Goal: Download file/media

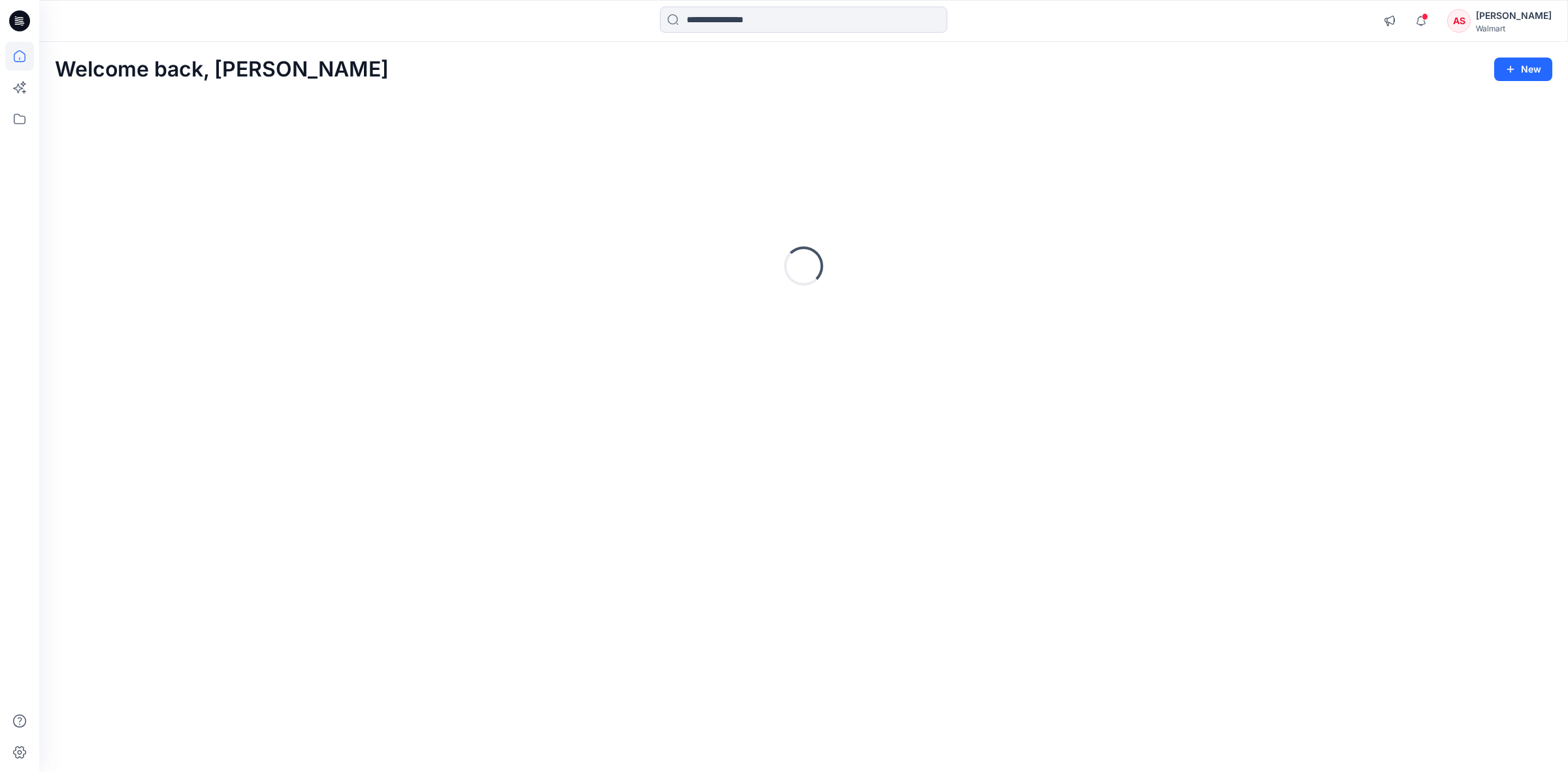
click at [718, 24] on input at bounding box center [803, 20] width 287 height 26
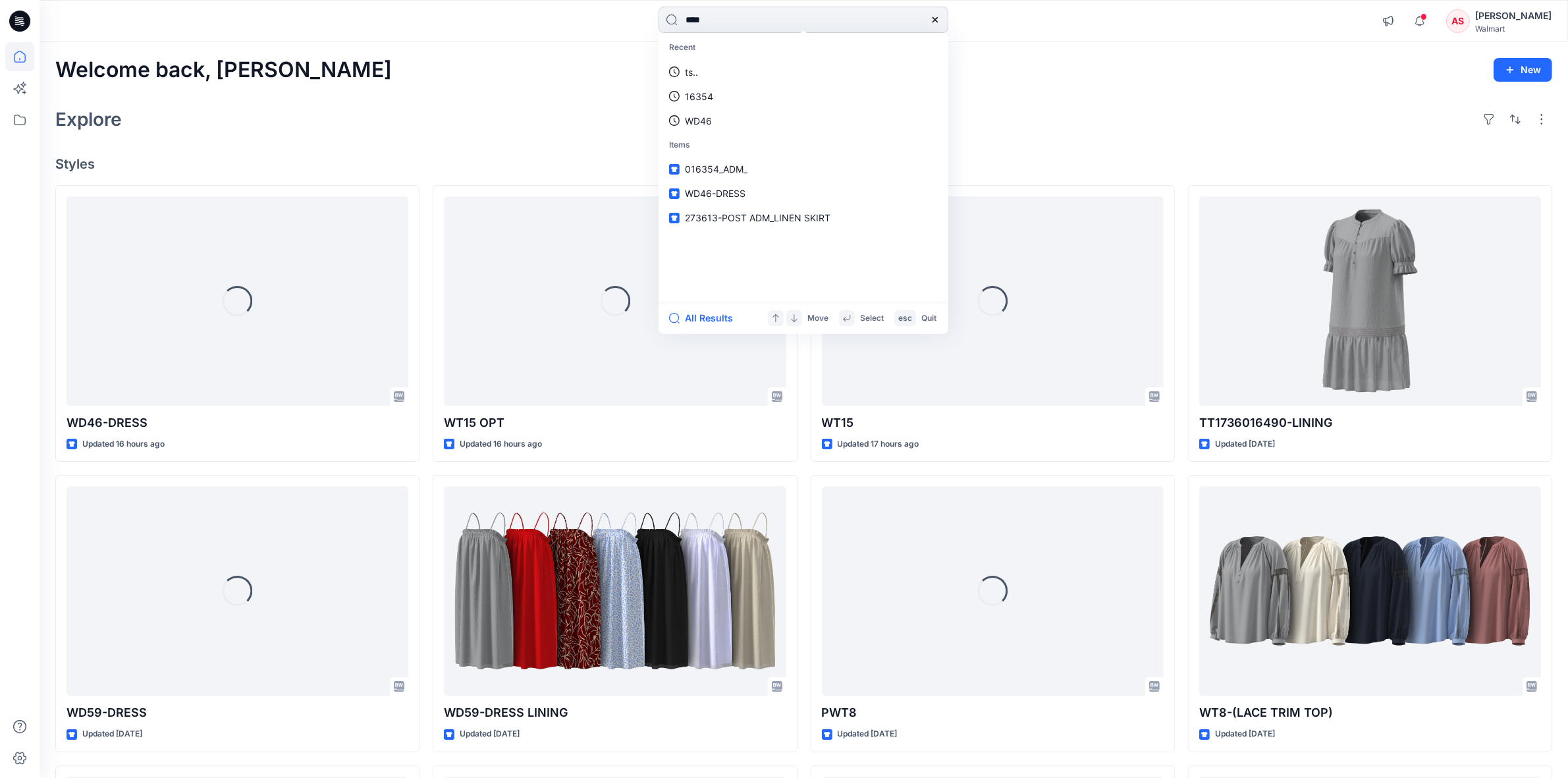
type input "*****"
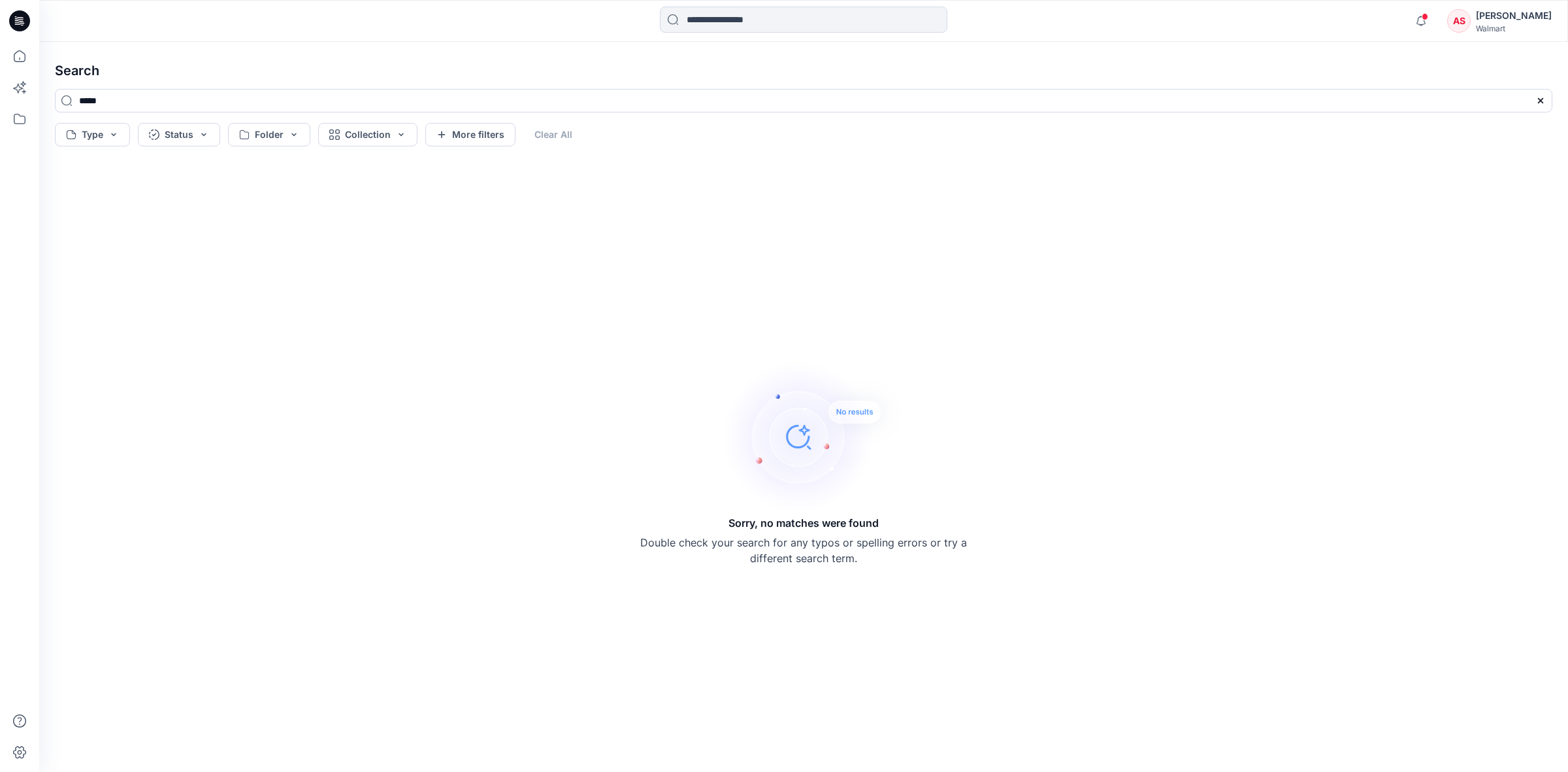
click at [1463, 18] on div "AS" at bounding box center [1458, 20] width 23 height 23
click at [1401, 198] on p "Sign out" at bounding box center [1397, 205] width 35 height 25
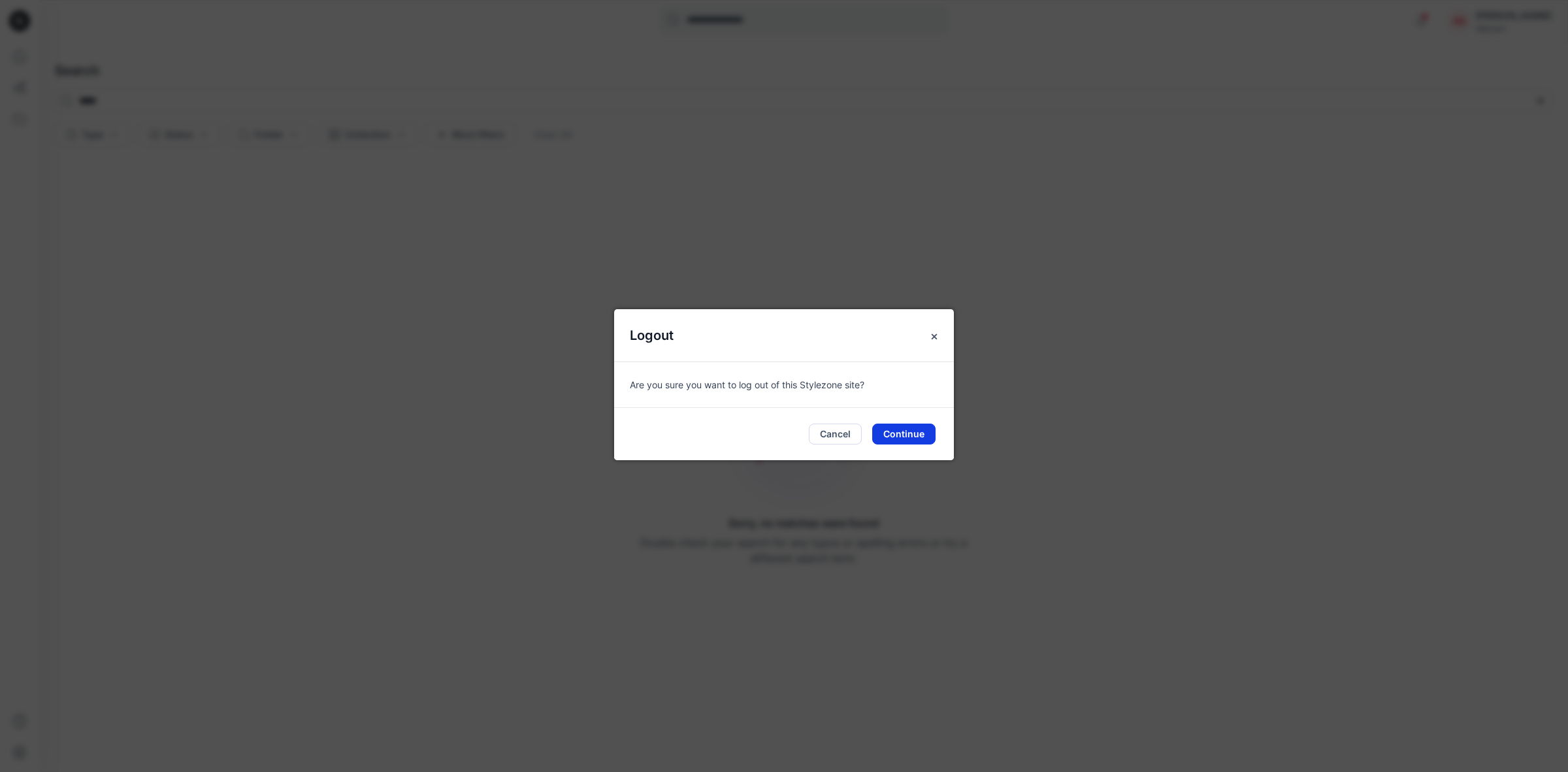
click at [894, 430] on button "Continue" at bounding box center [904, 434] width 63 height 21
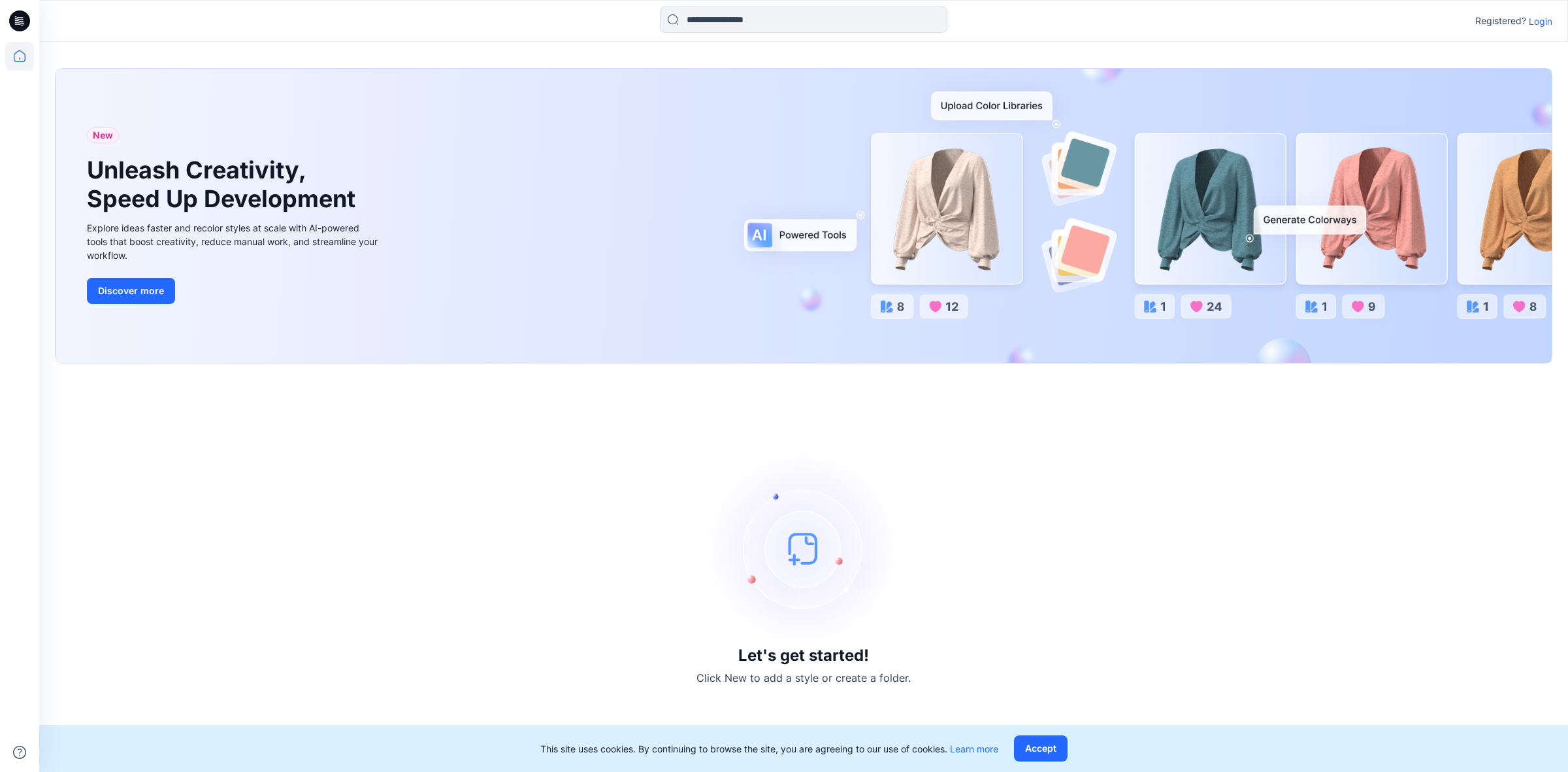
click at [1535, 18] on p "Login" at bounding box center [1539, 21] width 23 height 14
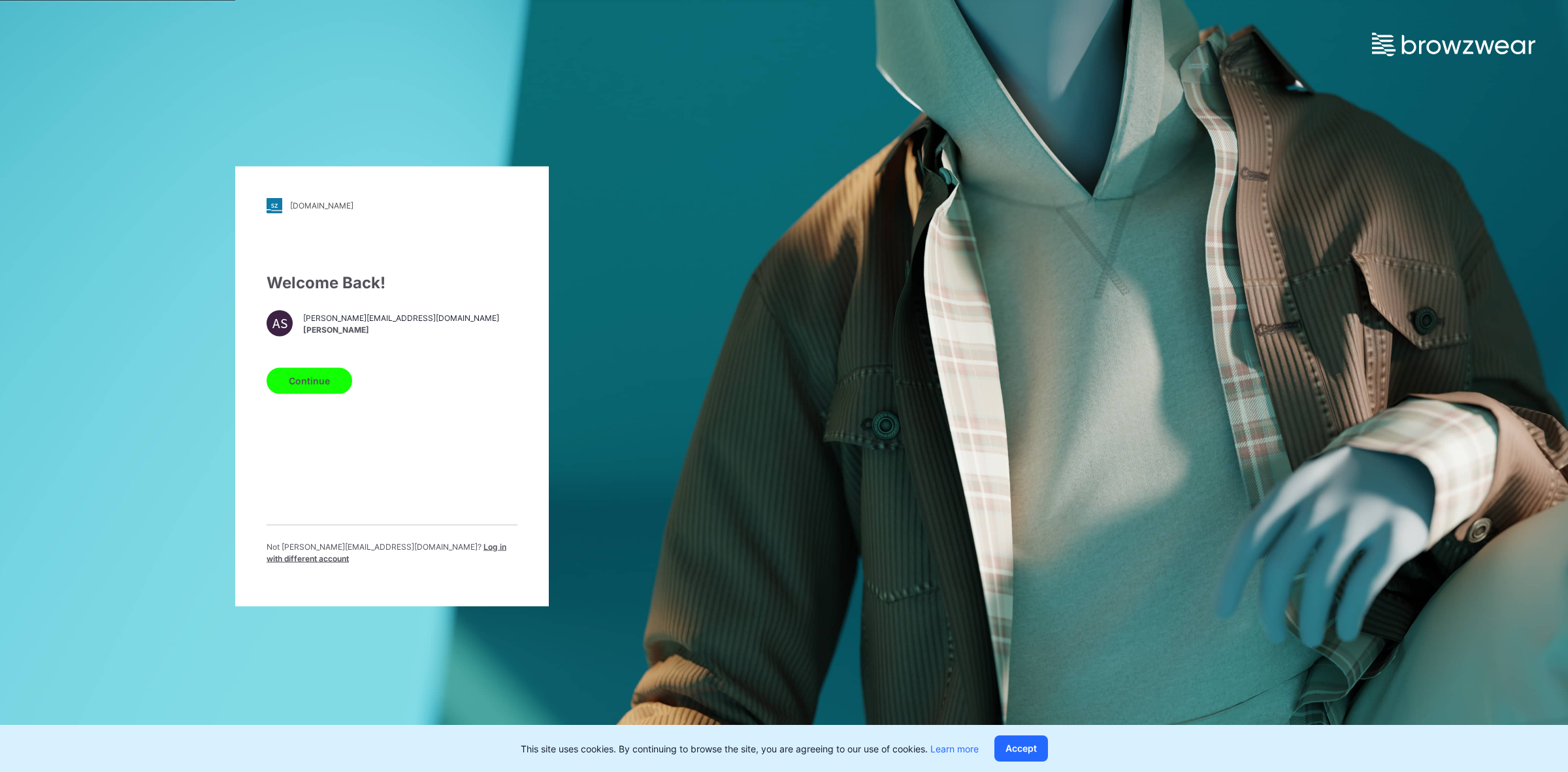
click at [443, 556] on span "Log in with different account" at bounding box center [386, 552] width 239 height 22
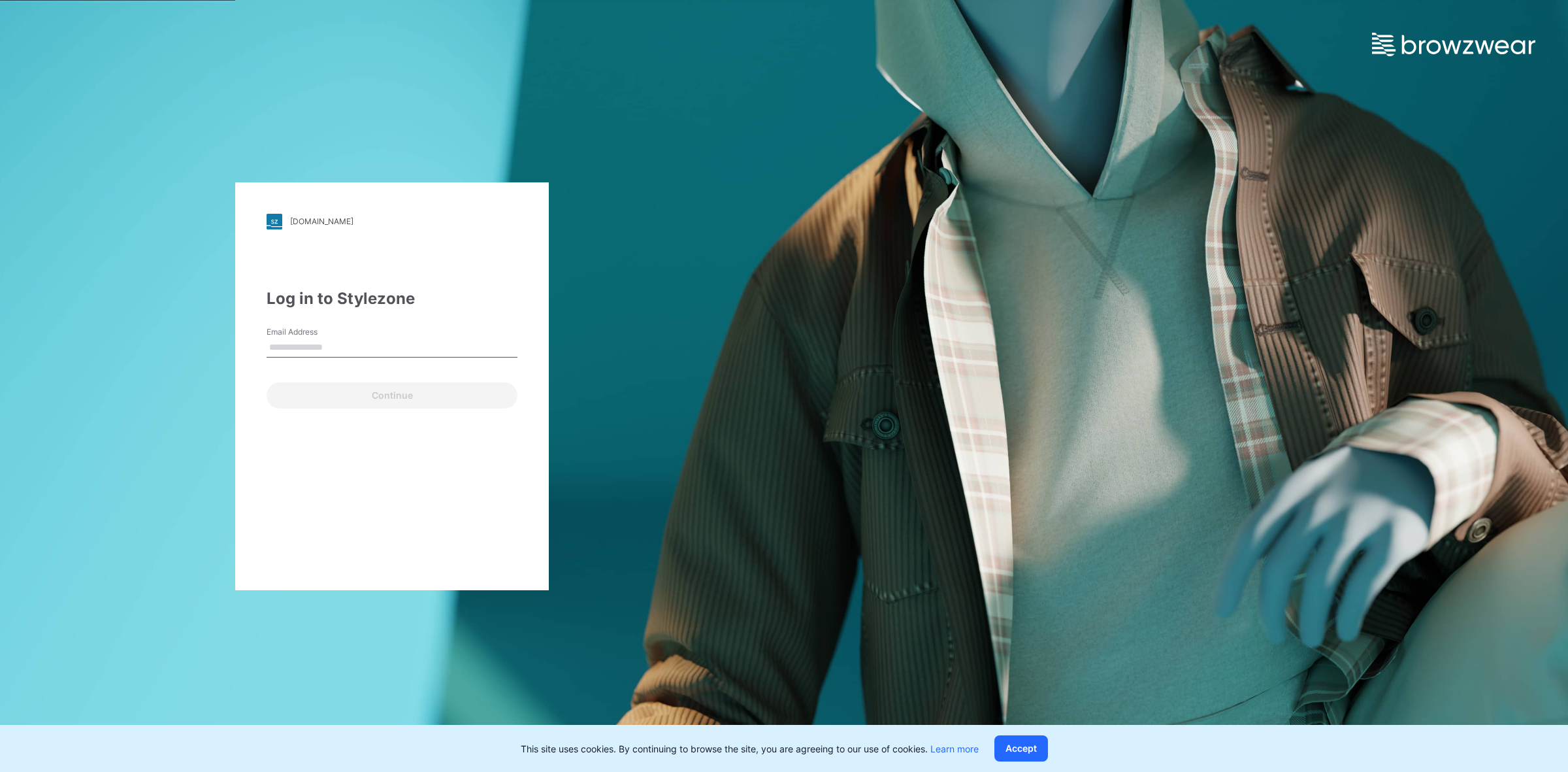
type input "**********"
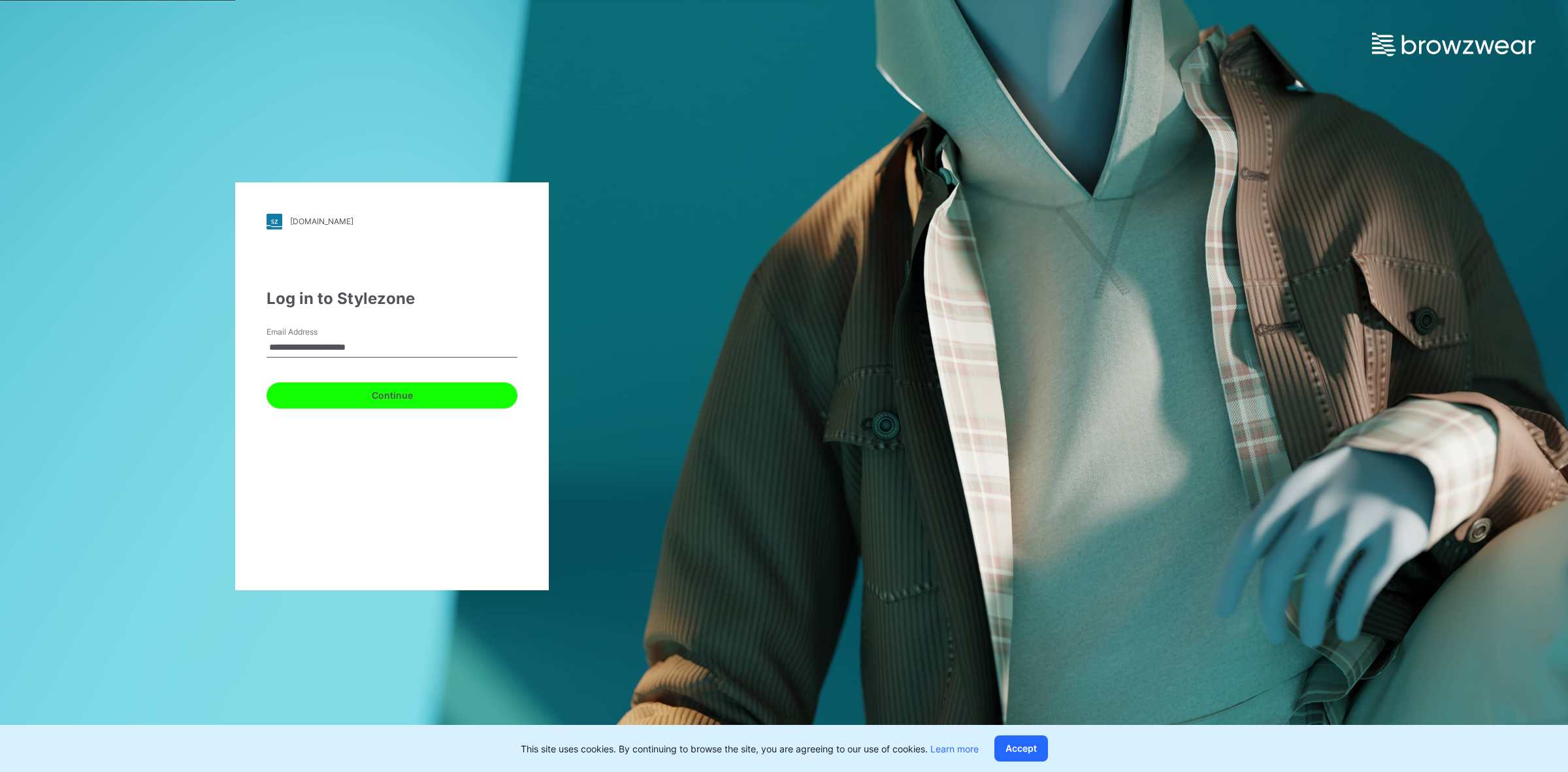
click at [350, 396] on button "Continue" at bounding box center [392, 395] width 251 height 26
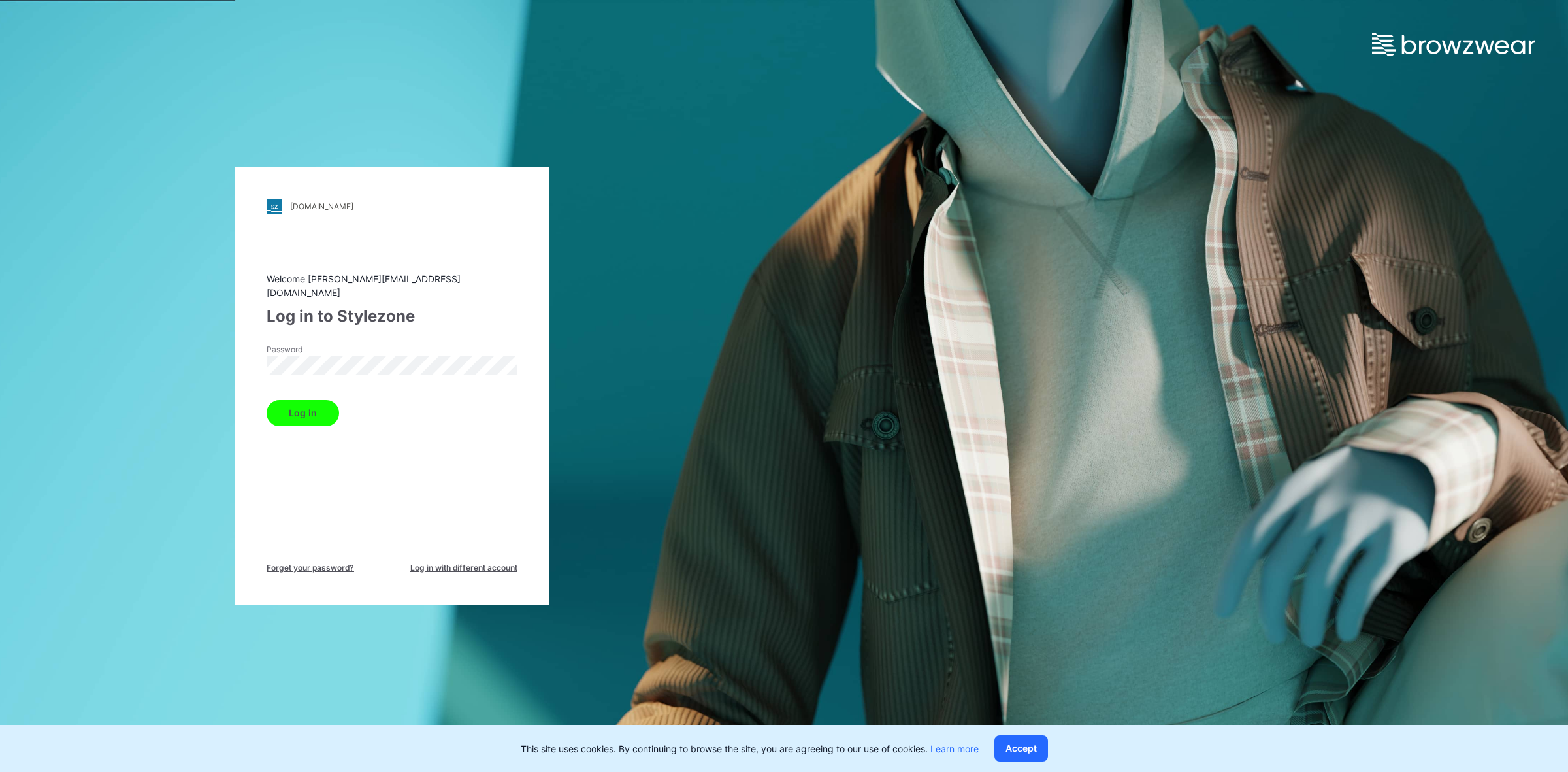
click at [314, 404] on button "Log in" at bounding box center [302, 413] width 73 height 26
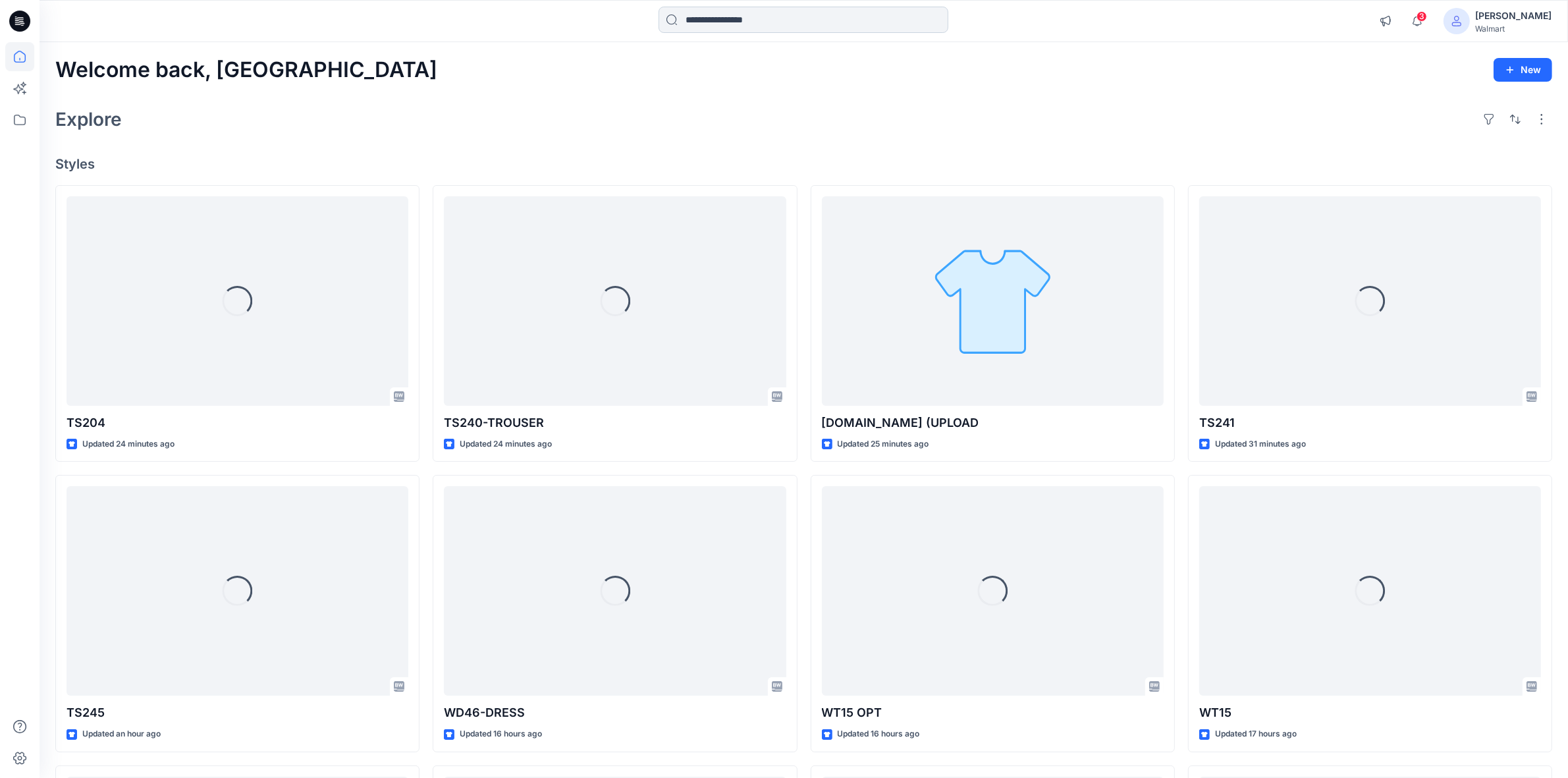
click at [723, 22] on input at bounding box center [803, 20] width 290 height 26
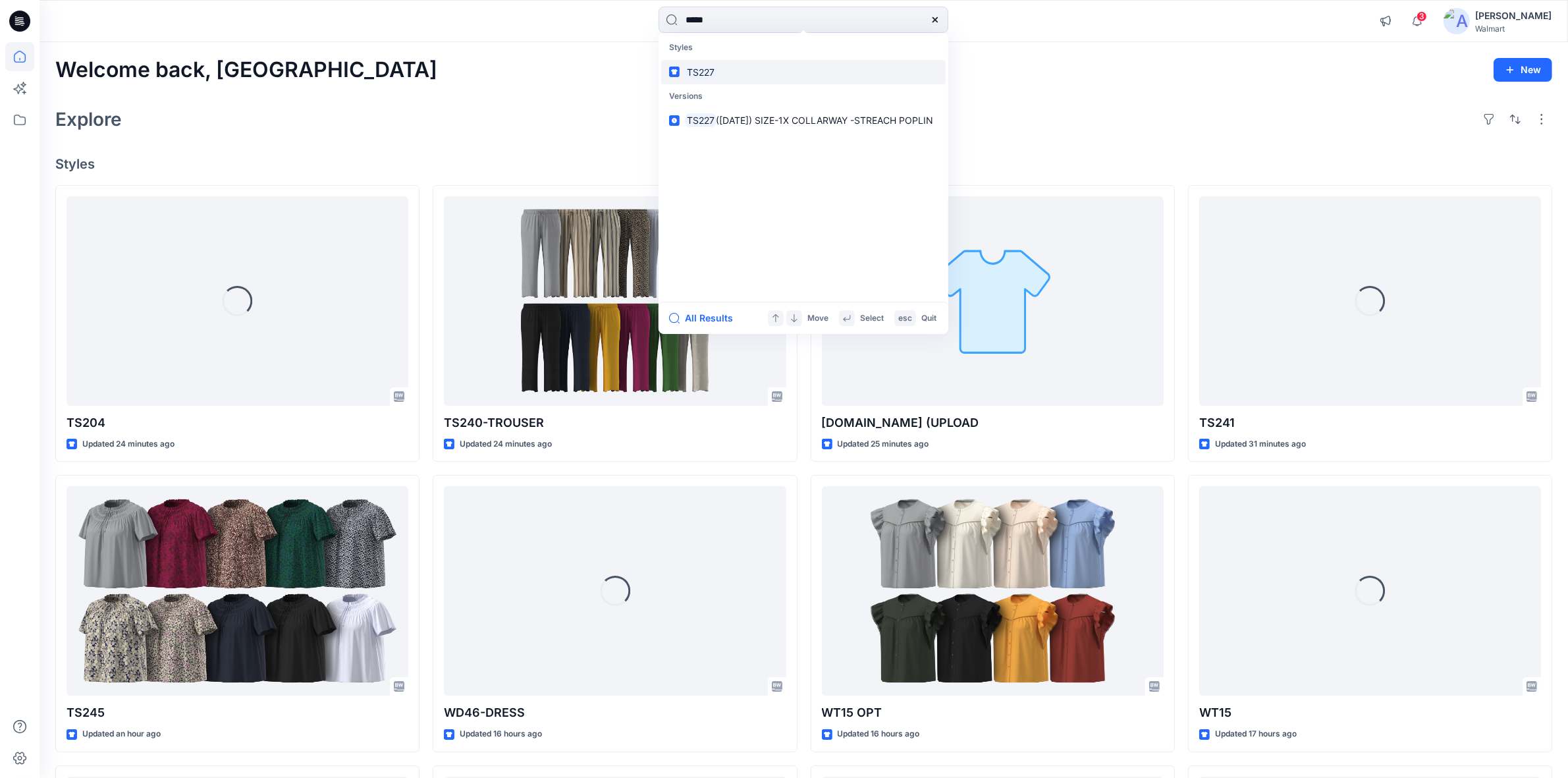
type input "*****"
click at [702, 67] on mark "TS227" at bounding box center [701, 72] width 32 height 15
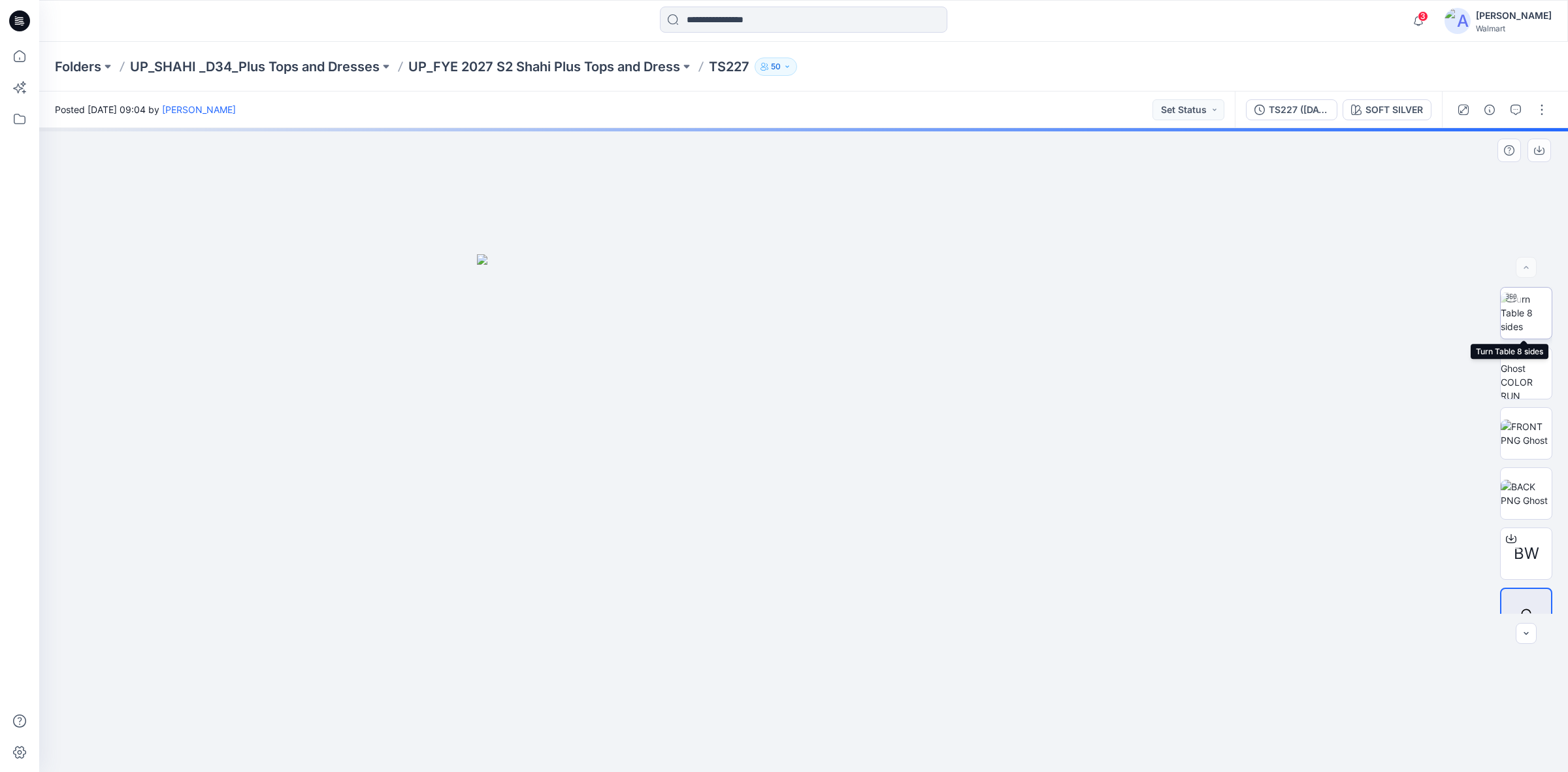
click at [1523, 311] on img at bounding box center [1526, 312] width 51 height 41
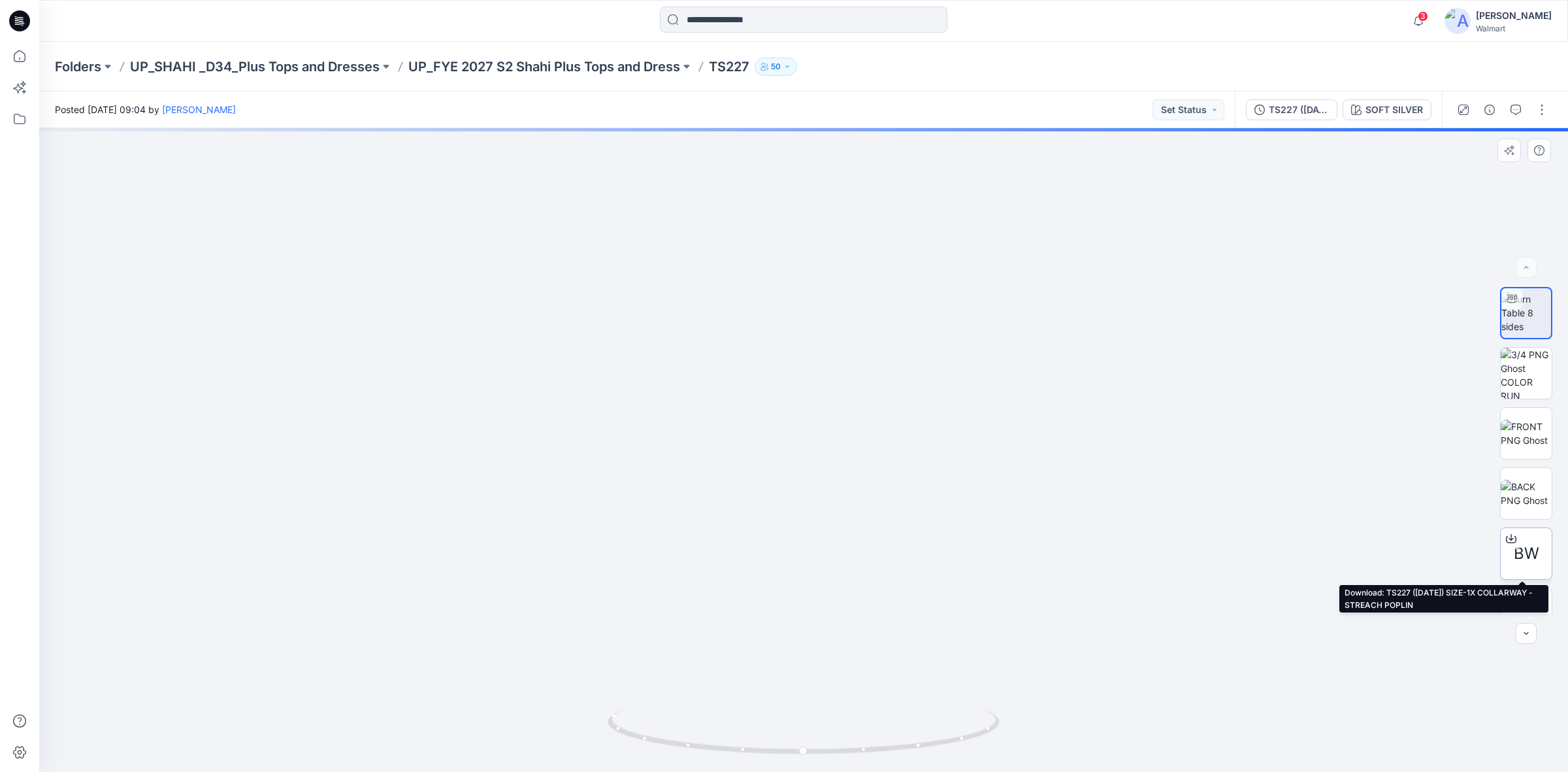
click at [1510, 540] on icon at bounding box center [1511, 538] width 11 height 11
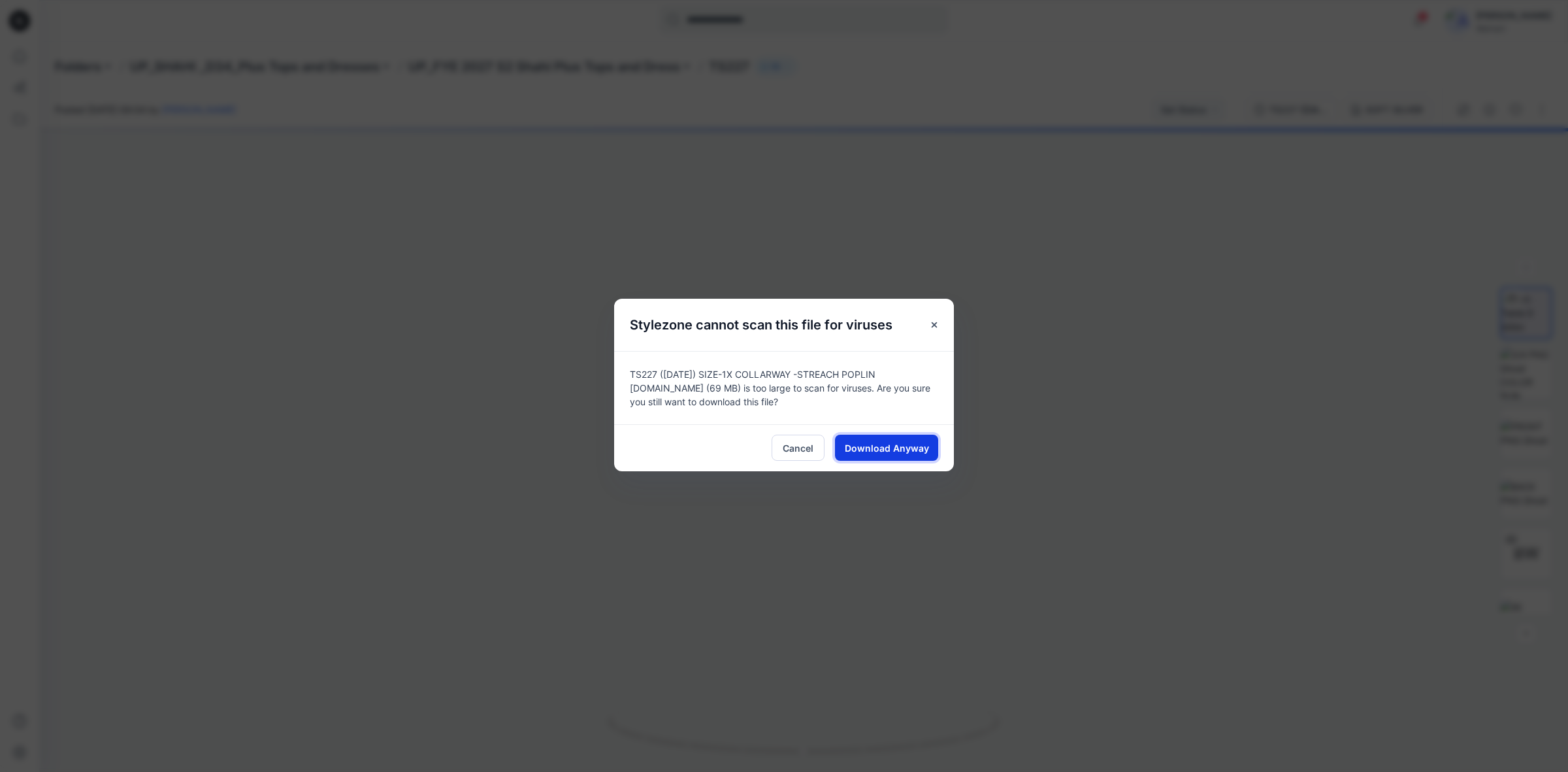
click at [894, 448] on span "Download Anyway" at bounding box center [886, 448] width 84 height 14
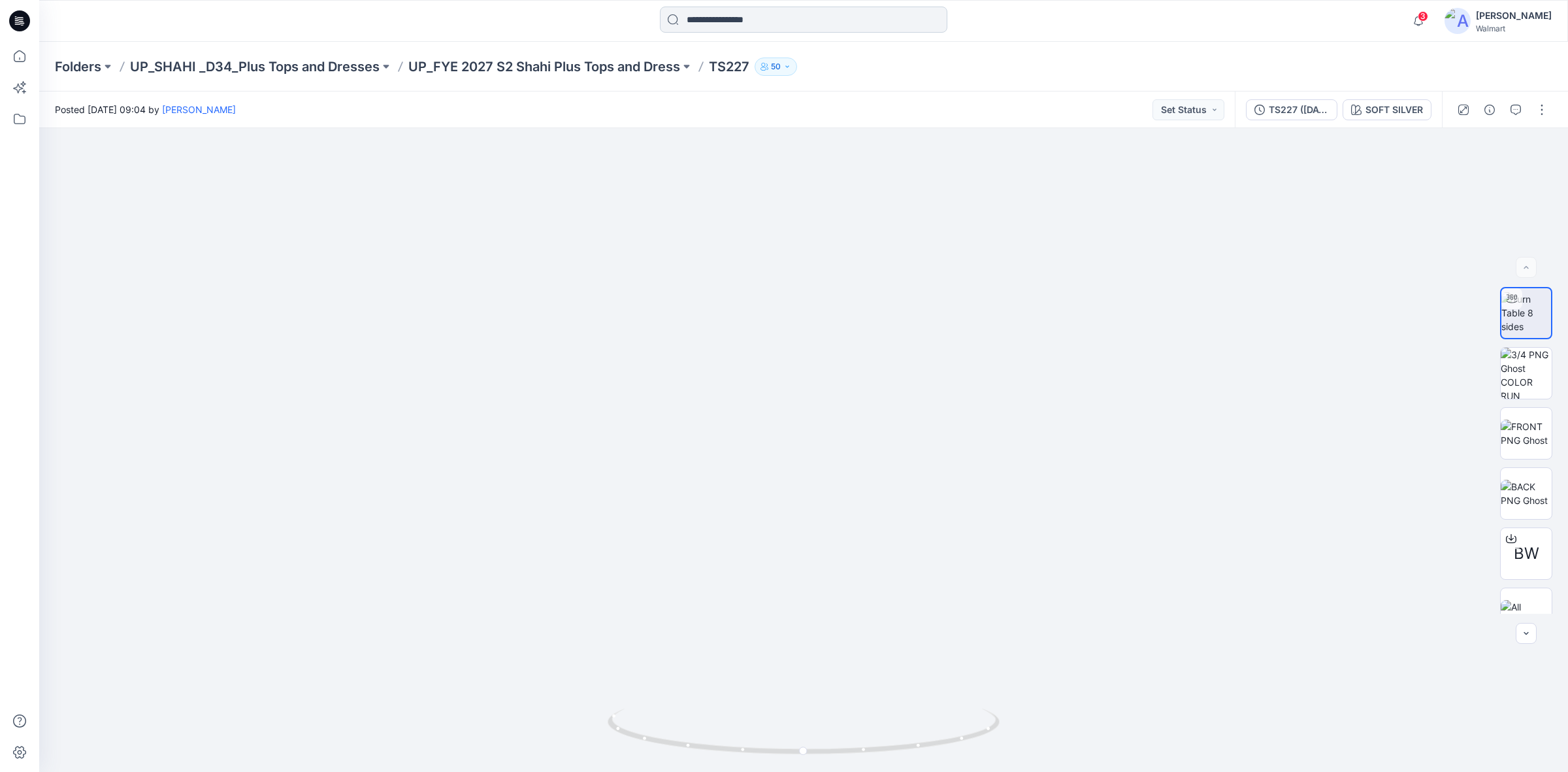
click at [733, 8] on input at bounding box center [803, 20] width 287 height 26
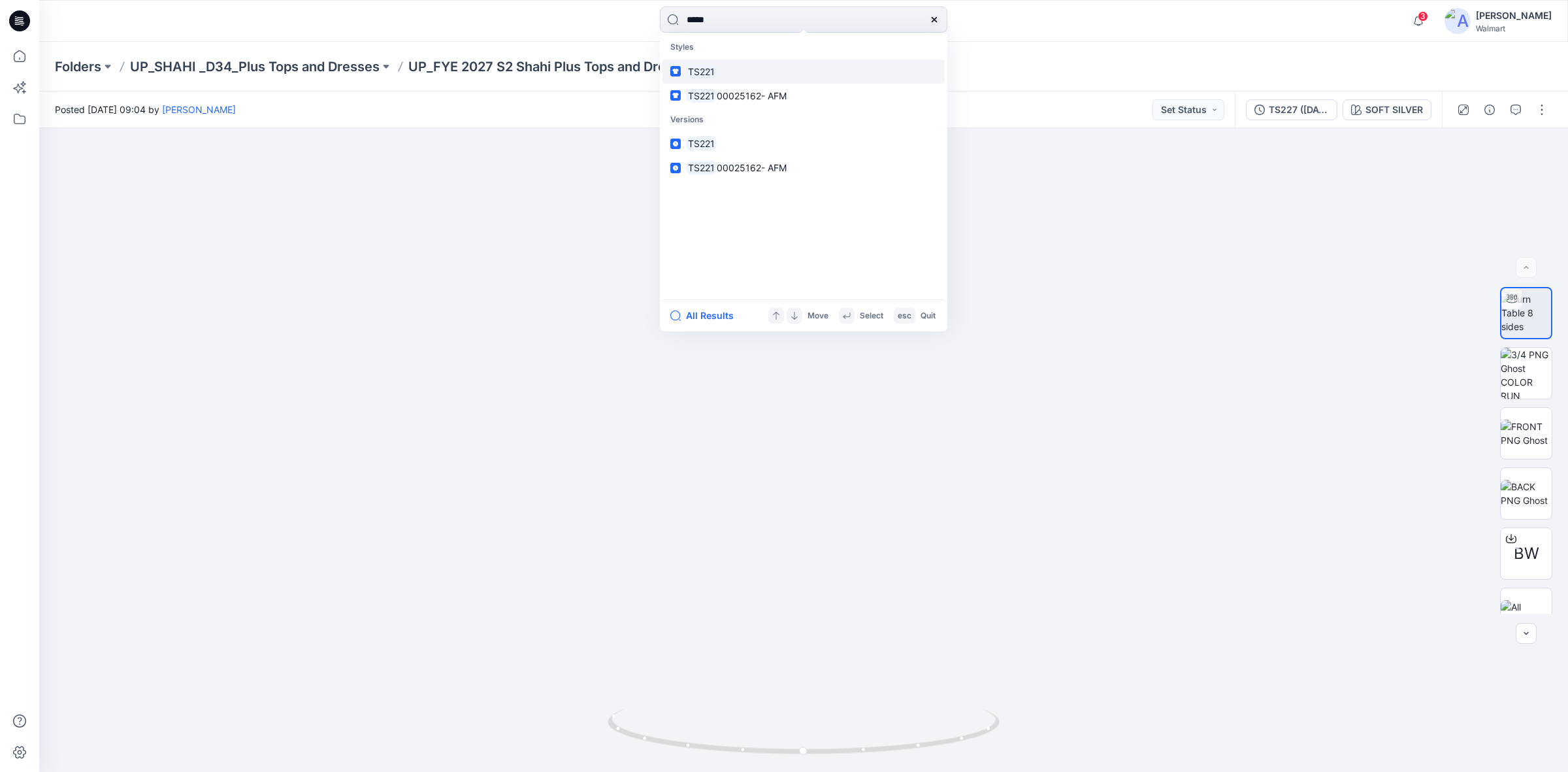
type input "*****"
click at [707, 73] on mark "TS221" at bounding box center [701, 71] width 31 height 15
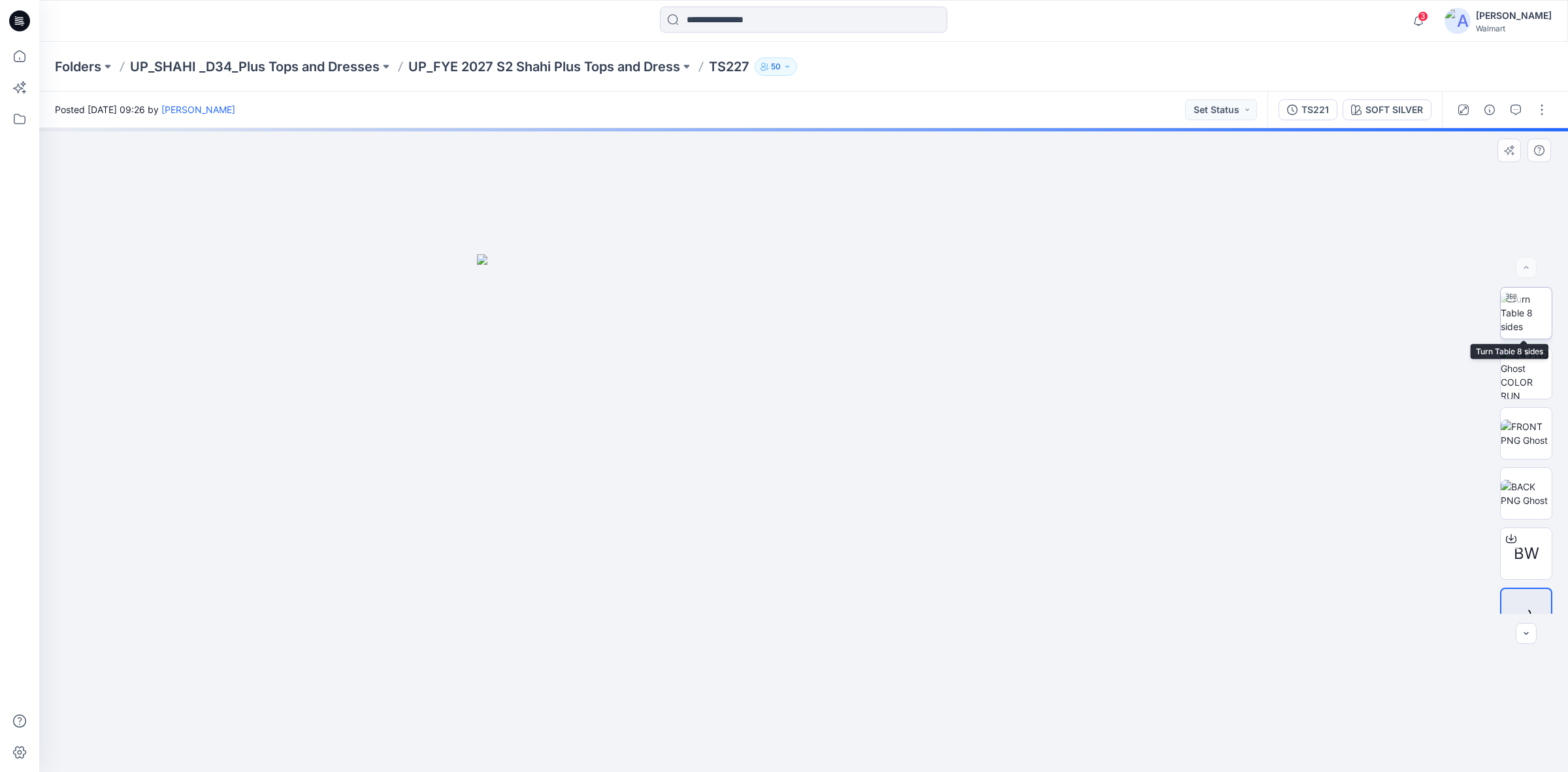
click at [1530, 314] on img at bounding box center [1526, 312] width 51 height 41
click at [1510, 538] on icon at bounding box center [1511, 538] width 11 height 11
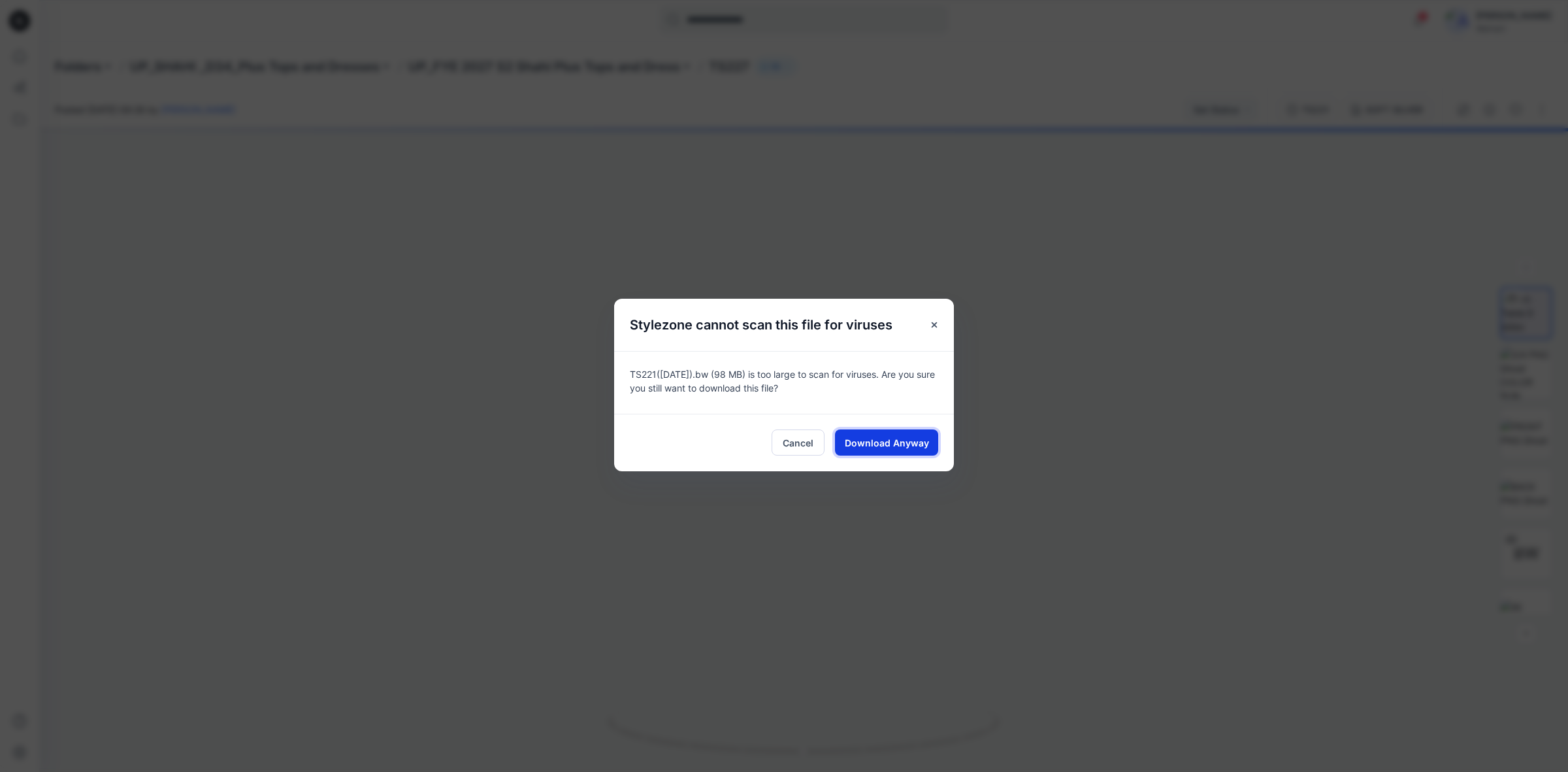
click at [907, 442] on span "Download Anyway" at bounding box center [886, 442] width 84 height 14
